Goal: Information Seeking & Learning: Learn about a topic

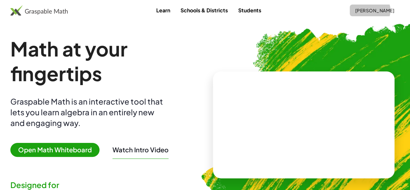
click at [361, 12] on span "[PERSON_NAME]" at bounding box center [375, 10] width 40 height 6
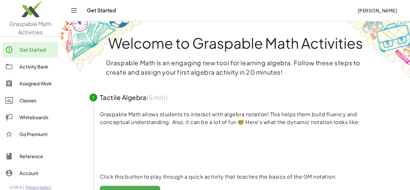
click at [27, 99] on div "Classes" at bounding box center [37, 100] width 36 height 8
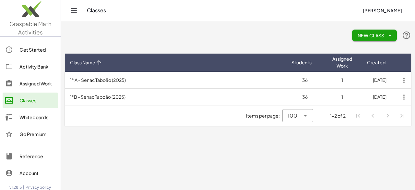
click at [180, 70] on th "Class Name" at bounding box center [175, 62] width 221 height 18
click at [176, 76] on td "1°B - Senac Taboão (2025)" at bounding box center [175, 80] width 221 height 17
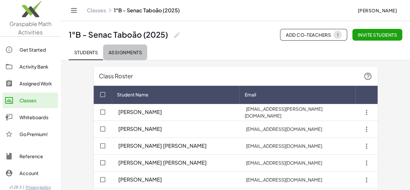
click at [134, 51] on span "Assignments" at bounding box center [125, 52] width 34 height 6
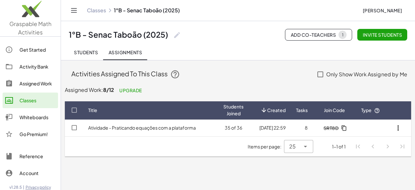
click at [143, 125] on link "Atividade - Praticando equações com a plataforma" at bounding box center [142, 127] width 108 height 6
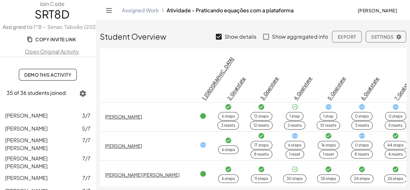
click at [79, 92] on icon "button" at bounding box center [83, 93] width 8 height 8
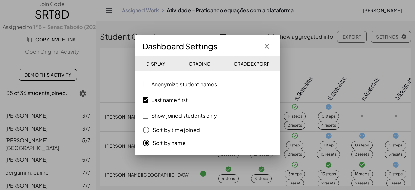
click at [267, 43] on icon "button" at bounding box center [267, 46] width 8 height 8
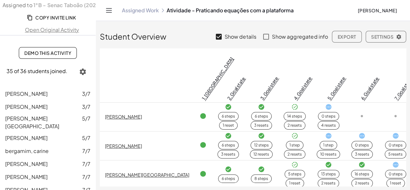
scroll to position [32, 0]
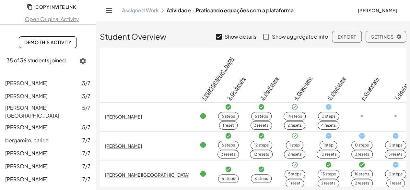
click at [80, 57] on icon "button" at bounding box center [83, 61] width 8 height 8
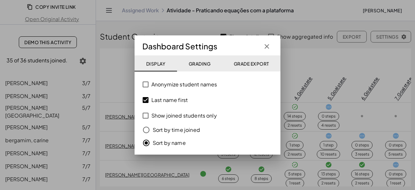
click at [168, 100] on label "Last name first" at bounding box center [169, 100] width 36 height 16
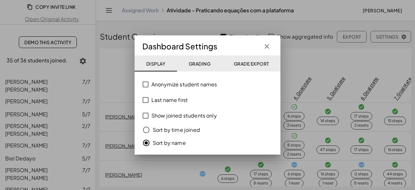
click at [266, 44] on icon "button" at bounding box center [267, 46] width 8 height 8
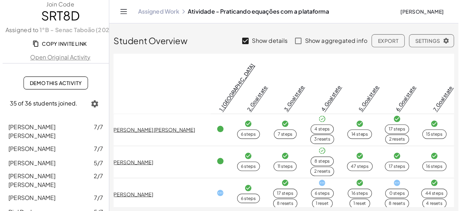
scroll to position [0, 0]
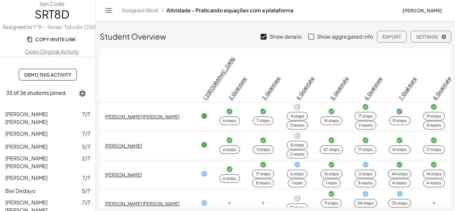
click at [294, 161] on icon at bounding box center [297, 164] width 7 height 7
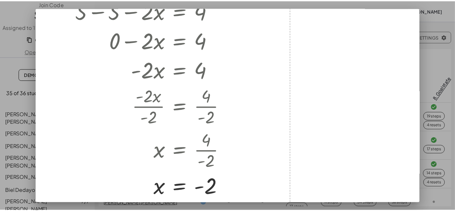
scroll to position [36, 0]
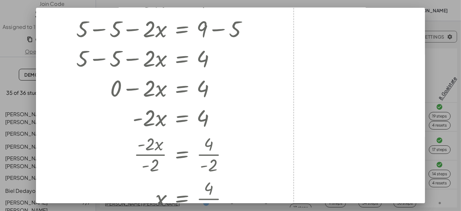
click at [414, 44] on div at bounding box center [230, 105] width 461 height 211
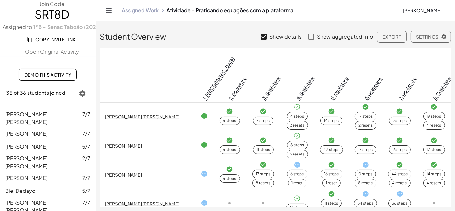
click at [362, 161] on icon at bounding box center [365, 164] width 7 height 7
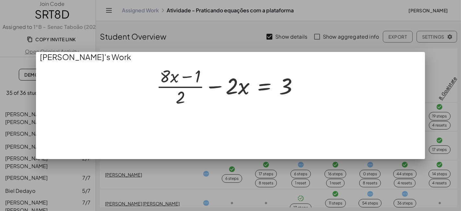
click at [282, 185] on div at bounding box center [230, 105] width 461 height 211
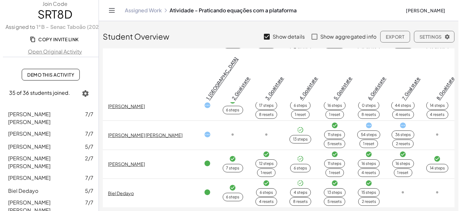
scroll to position [72, 0]
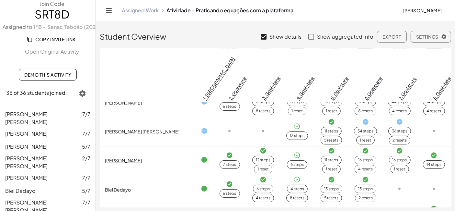
click at [328, 118] on icon at bounding box center [331, 121] width 7 height 7
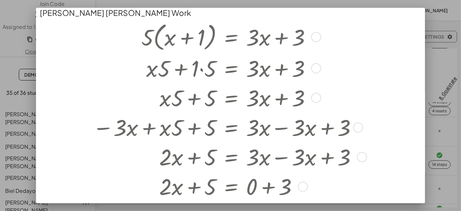
click at [320, 98] on div at bounding box center [316, 98] width 10 height 10
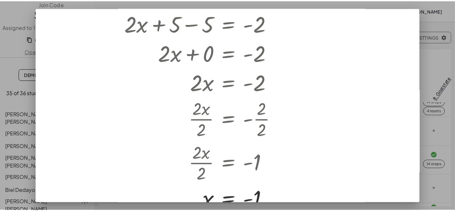
scroll to position [313, 0]
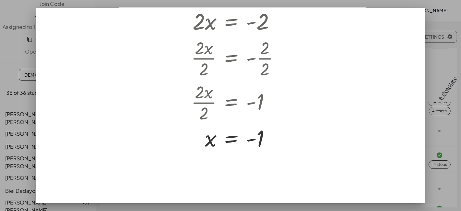
click at [414, 157] on div at bounding box center [230, 105] width 461 height 211
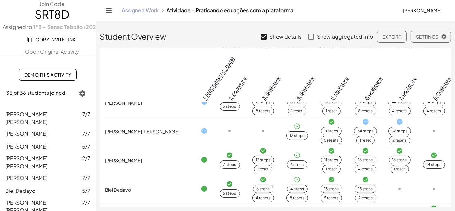
scroll to position [108, 0]
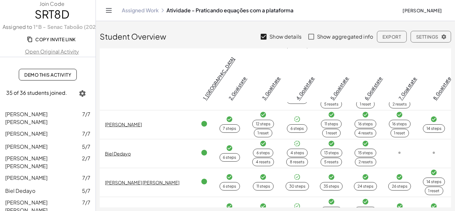
drag, startPoint x: 119, startPoint y: 131, endPoint x: 31, endPoint y: 182, distance: 102.1
click at [31, 187] on span "Biel Dedayo" at bounding box center [20, 190] width 30 height 7
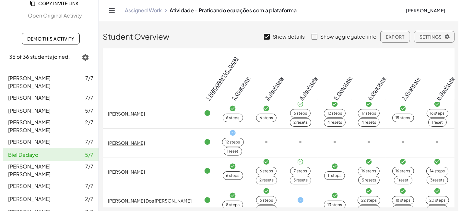
scroll to position [360, 0]
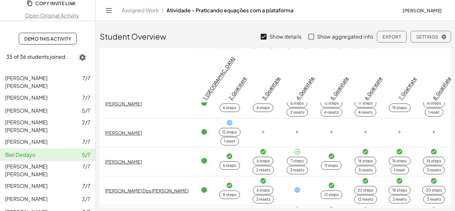
click at [223, 129] on div "12 steps" at bounding box center [230, 132] width 15 height 6
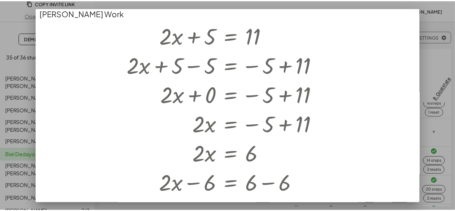
scroll to position [171, 0]
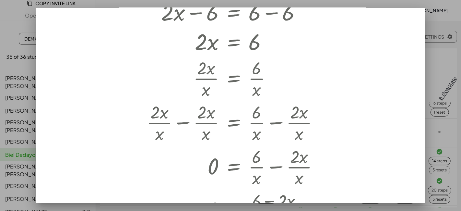
click at [414, 146] on div at bounding box center [230, 105] width 461 height 211
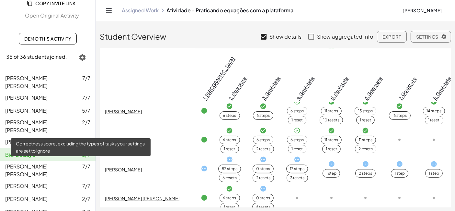
scroll to position [72, 0]
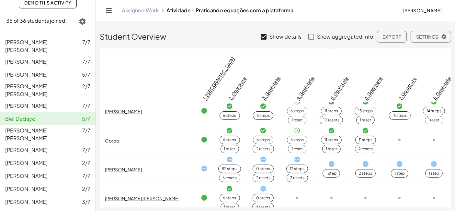
drag, startPoint x: 109, startPoint y: 117, endPoint x: 132, endPoint y: 104, distance: 26.1
click at [132, 126] on td "Gordo" at bounding box center [148, 140] width 96 height 29
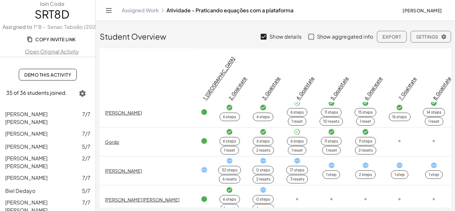
scroll to position [468, 0]
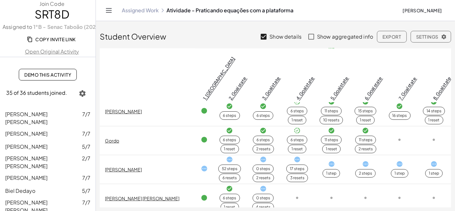
click at [201, 165] on icon at bounding box center [204, 168] width 7 height 7
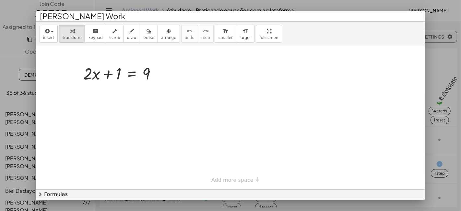
click at [414, 102] on div at bounding box center [230, 105] width 461 height 211
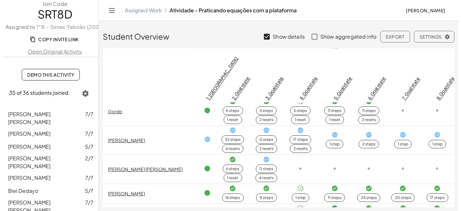
scroll to position [504, 0]
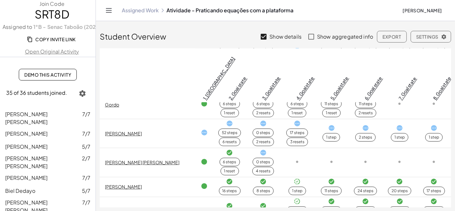
click at [201, 158] on icon at bounding box center [204, 161] width 7 height 7
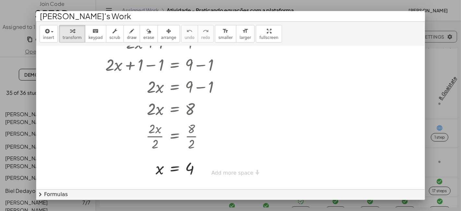
click at [414, 150] on div at bounding box center [230, 105] width 461 height 211
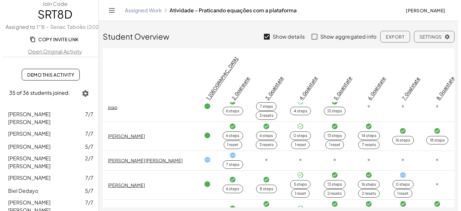
scroll to position [648, 0]
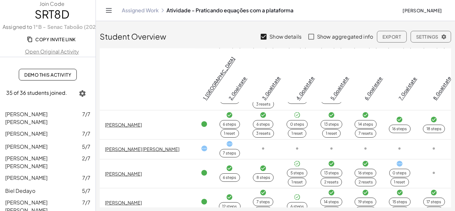
click at [397, 160] on icon at bounding box center [400, 163] width 7 height 7
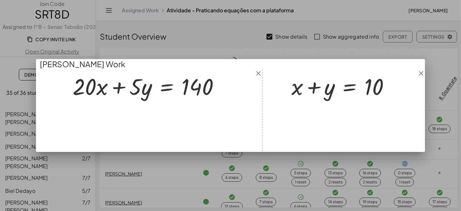
click at [377, 165] on div at bounding box center [230, 105] width 461 height 211
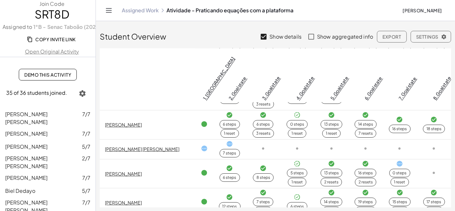
click at [414, 169] on icon at bounding box center [434, 172] width 7 height 7
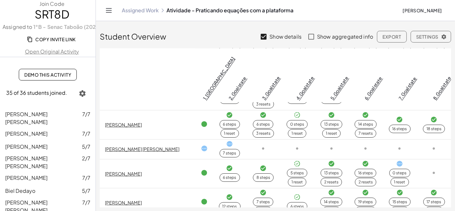
click at [362, 160] on icon at bounding box center [365, 163] width 7 height 7
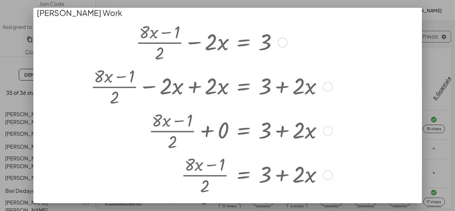
click at [356, 138] on div at bounding box center [224, 130] width 297 height 44
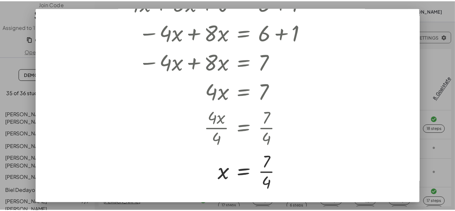
scroll to position [534, 0]
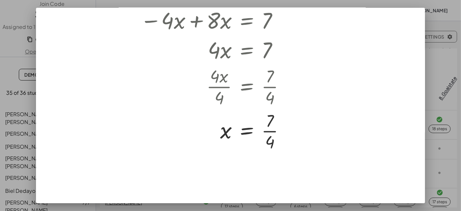
click at [414, 177] on div at bounding box center [230, 105] width 461 height 211
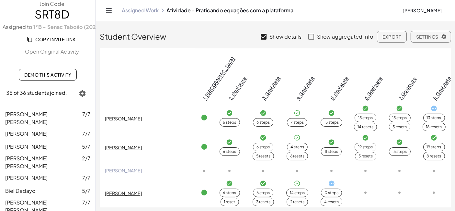
scroll to position [864, 0]
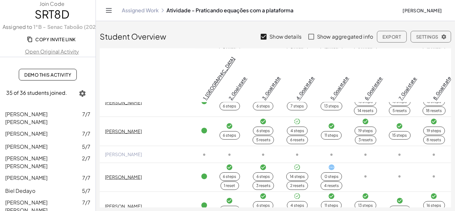
click at [127, 151] on span "[PERSON_NAME]" at bounding box center [123, 154] width 37 height 6
click at [143, 145] on td "[PERSON_NAME]" at bounding box center [148, 153] width 96 height 17
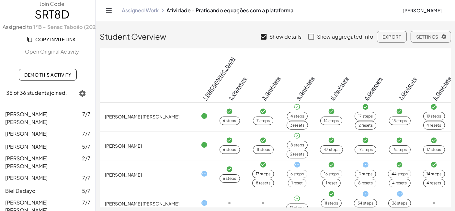
scroll to position [0, 0]
click at [144, 11] on link "Assigned Work" at bounding box center [140, 10] width 37 height 6
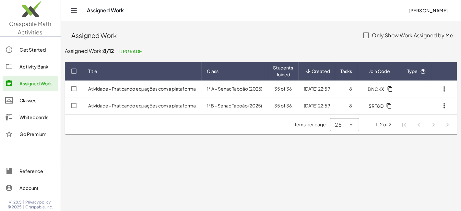
click at [171, 105] on link "Atividade - Praticando equações com a plataforma" at bounding box center [142, 105] width 108 height 6
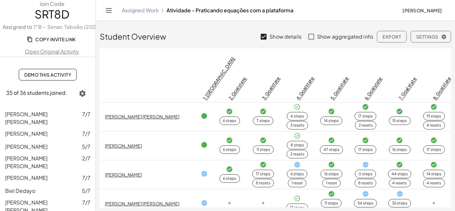
click at [140, 5] on div "Assigned Work Atividade - Praticando equações com a plataforma [PERSON_NAME]" at bounding box center [276, 10] width 344 height 21
click at [140, 6] on div "Assigned Work Atividade - Praticando equações com a plataforma [PERSON_NAME]" at bounding box center [276, 10] width 344 height 21
click at [140, 10] on link "Assigned Work" at bounding box center [140, 10] width 37 height 6
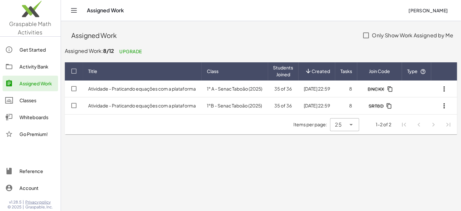
click at [130, 87] on link "Atividade - Praticando equações com a plataforma" at bounding box center [142, 89] width 108 height 6
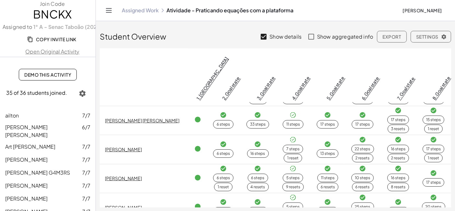
scroll to position [864, 0]
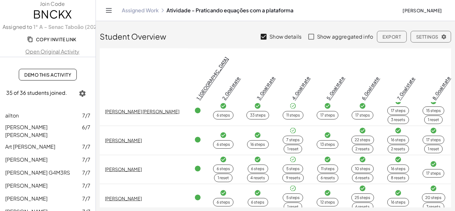
click at [158, 155] on td "[PERSON_NAME]" at bounding box center [144, 169] width 89 height 29
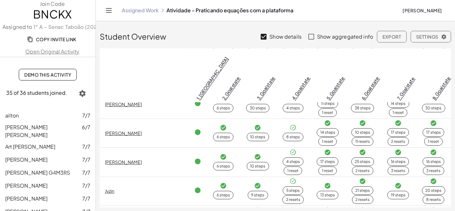
scroll to position [465, 0]
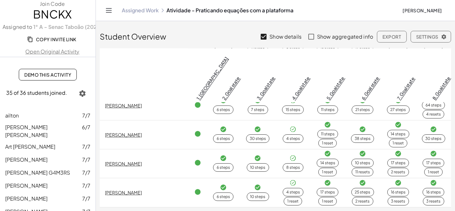
click at [133, 13] on link "Assigned Work" at bounding box center [140, 10] width 37 height 6
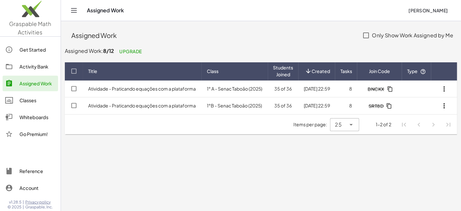
click at [24, 48] on div "Get Started" at bounding box center [37, 50] width 36 height 8
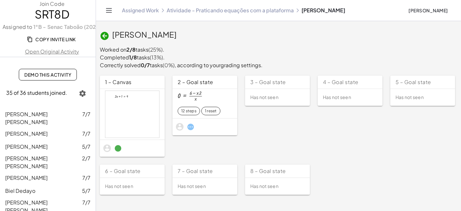
click at [118, 33] on span "[PERSON_NAME]" at bounding box center [144, 34] width 64 height 10
click at [130, 48] on b "2/8" at bounding box center [130, 49] width 9 height 7
click at [310, 9] on div "Assigned Work Atividade - Praticando equações com a plataforma gabriel" at bounding box center [262, 10] width 281 height 6
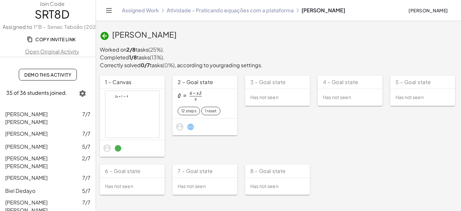
click at [120, 41] on div "[PERSON_NAME]" at bounding box center [278, 34] width 357 height 11
click at [120, 39] on span "[PERSON_NAME]" at bounding box center [144, 34] width 64 height 10
click at [100, 37] on icon at bounding box center [105, 36] width 10 height 10
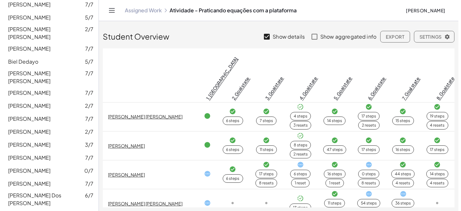
scroll to position [144, 0]
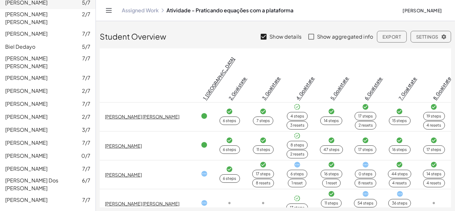
click at [31, 149] on link "gabriel 0/7" at bounding box center [48, 155] width 96 height 13
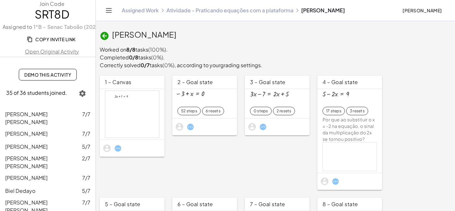
click at [140, 99] on div at bounding box center [132, 114] width 54 height 47
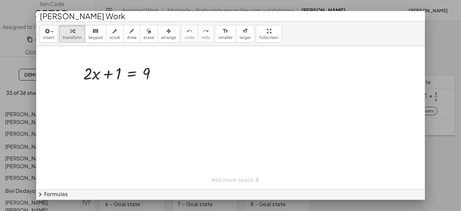
click at [460, 150] on div at bounding box center [230, 105] width 461 height 211
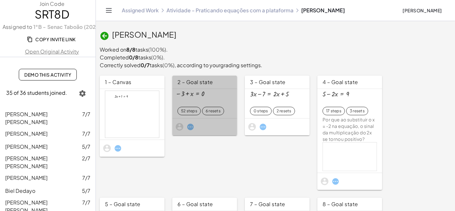
click at [215, 91] on div "− 3 + x = 0" at bounding box center [205, 98] width 54 height 16
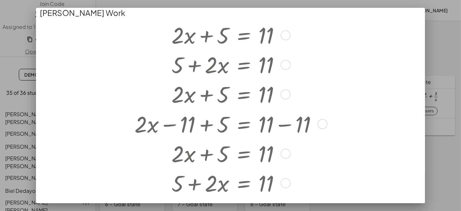
click at [197, 97] on div at bounding box center [226, 93] width 271 height 29
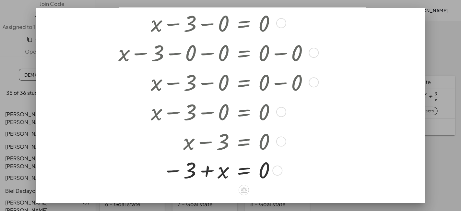
scroll to position [1478, 0]
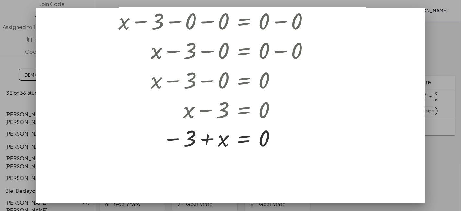
click at [448, 132] on div at bounding box center [230, 105] width 461 height 211
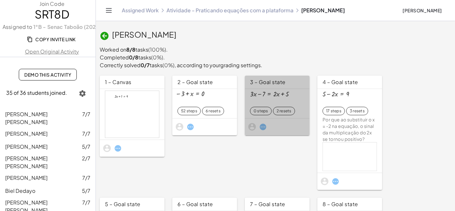
click at [282, 94] on div at bounding box center [269, 93] width 39 height 7
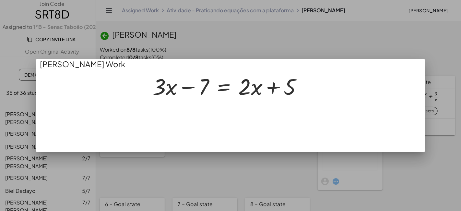
click at [285, 161] on div at bounding box center [230, 105] width 461 height 211
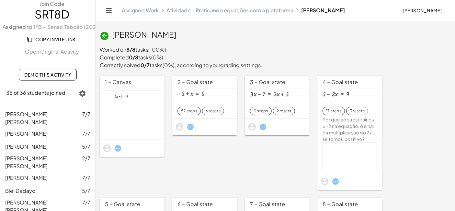
click at [350, 113] on span "3 resets" at bounding box center [357, 111] width 22 height 8
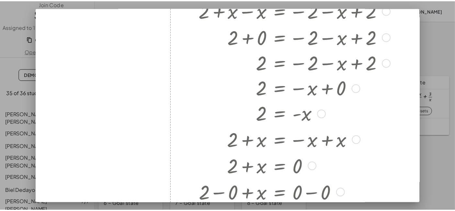
scroll to position [0, 0]
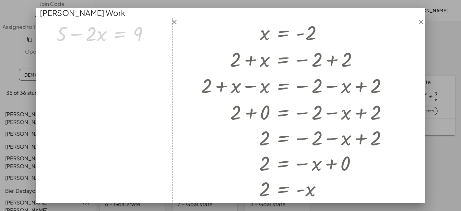
click at [457, 159] on div at bounding box center [230, 105] width 461 height 211
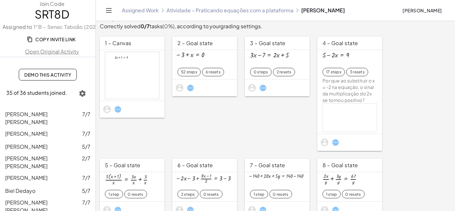
scroll to position [60, 0]
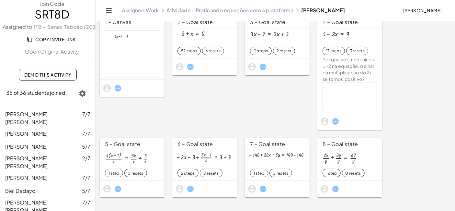
click at [126, 153] on div at bounding box center [126, 158] width 43 height 12
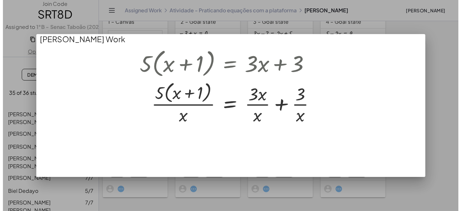
scroll to position [0, 0]
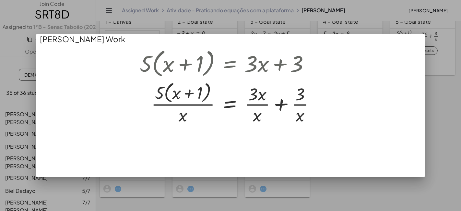
click at [270, 198] on div at bounding box center [230, 105] width 461 height 211
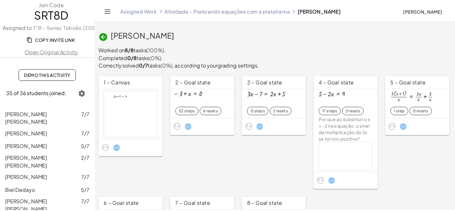
scroll to position [60, 0]
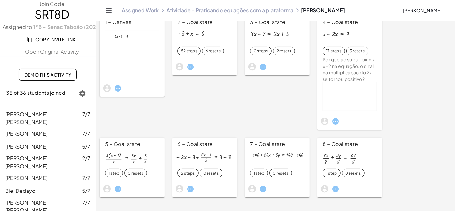
click at [214, 163] on div "− · 2 · x − 3 + · ( + · 8 · x − 1 ) · 2 = + 3 − 3" at bounding box center [205, 160] width 54 height 16
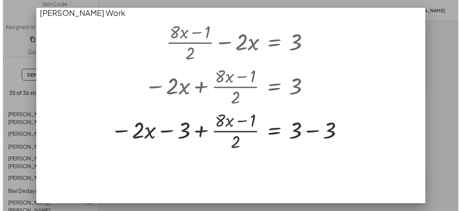
scroll to position [0, 0]
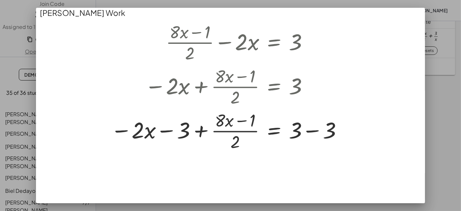
click at [460, 135] on div at bounding box center [230, 105] width 461 height 211
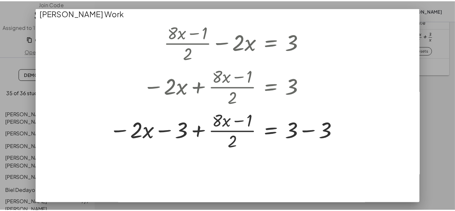
scroll to position [60, 0]
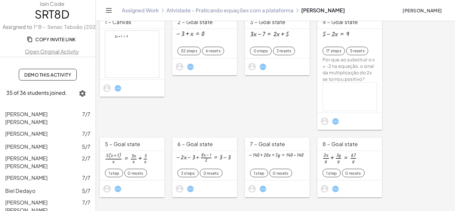
click at [292, 160] on div "− 140 + · 20 · x + · 5 · y = + 140 − 140" at bounding box center [277, 160] width 54 height 16
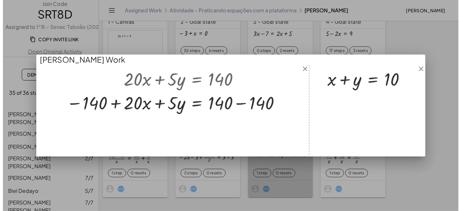
scroll to position [0, 0]
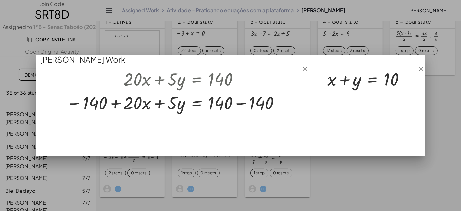
click at [339, 166] on div at bounding box center [230, 105] width 461 height 211
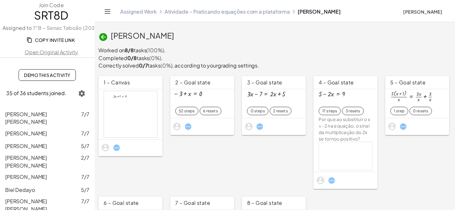
scroll to position [60, 0]
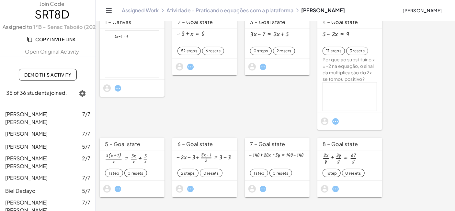
click at [346, 152] on div at bounding box center [340, 157] width 34 height 11
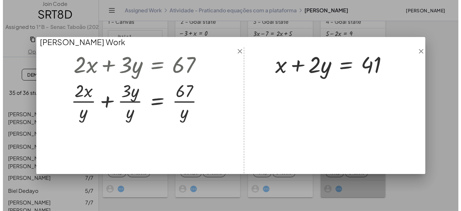
scroll to position [0, 0]
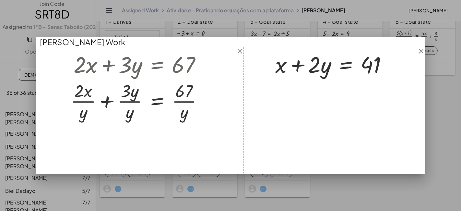
click at [427, 164] on div at bounding box center [230, 105] width 461 height 211
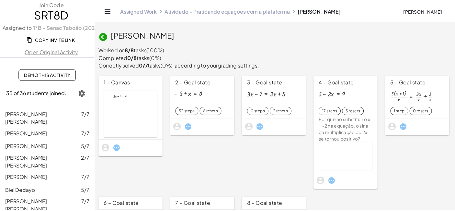
scroll to position [60, 0]
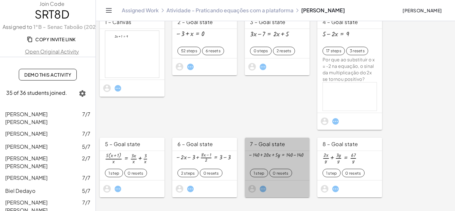
click at [248, 154] on div "− 140 + · 20 · x + · 5 · y = + 140 − 140 1 step 0 resets" at bounding box center [277, 165] width 65 height 29
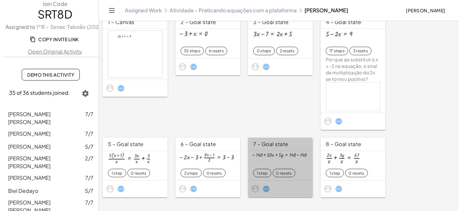
scroll to position [0, 0]
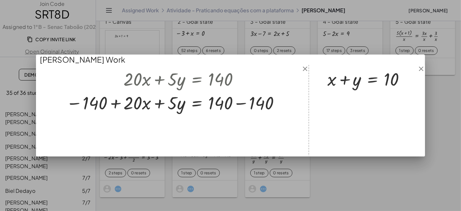
click at [369, 167] on div at bounding box center [230, 105] width 461 height 211
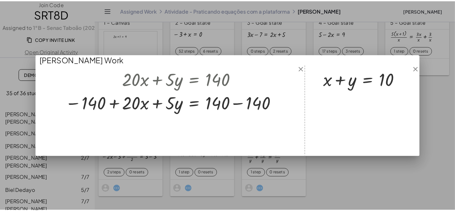
scroll to position [60, 0]
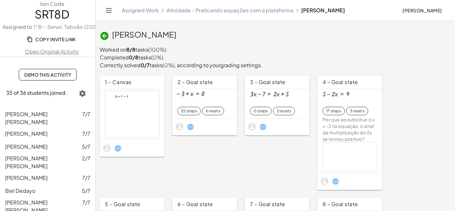
click at [204, 7] on link "Atividade - Praticando equações com a plataforma" at bounding box center [230, 10] width 127 height 6
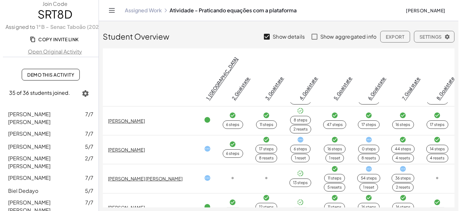
scroll to position [36, 0]
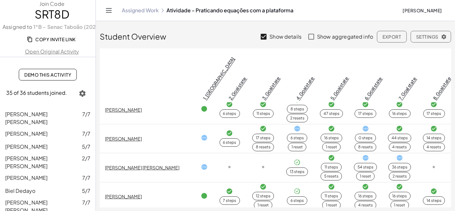
click at [201, 134] on icon at bounding box center [204, 137] width 7 height 7
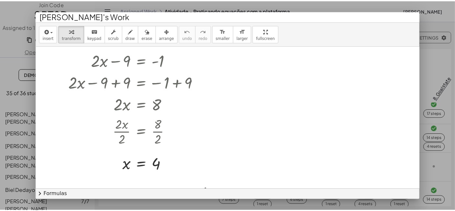
scroll to position [87, 0]
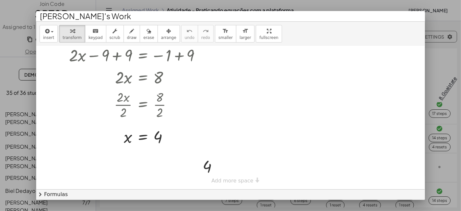
click at [430, 127] on div at bounding box center [230, 105] width 461 height 211
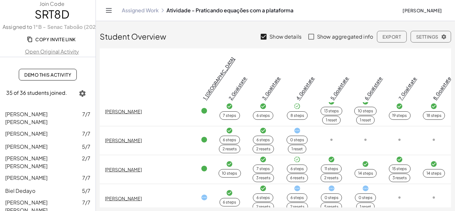
scroll to position [216, 0]
